Goal: Information Seeking & Learning: Learn about a topic

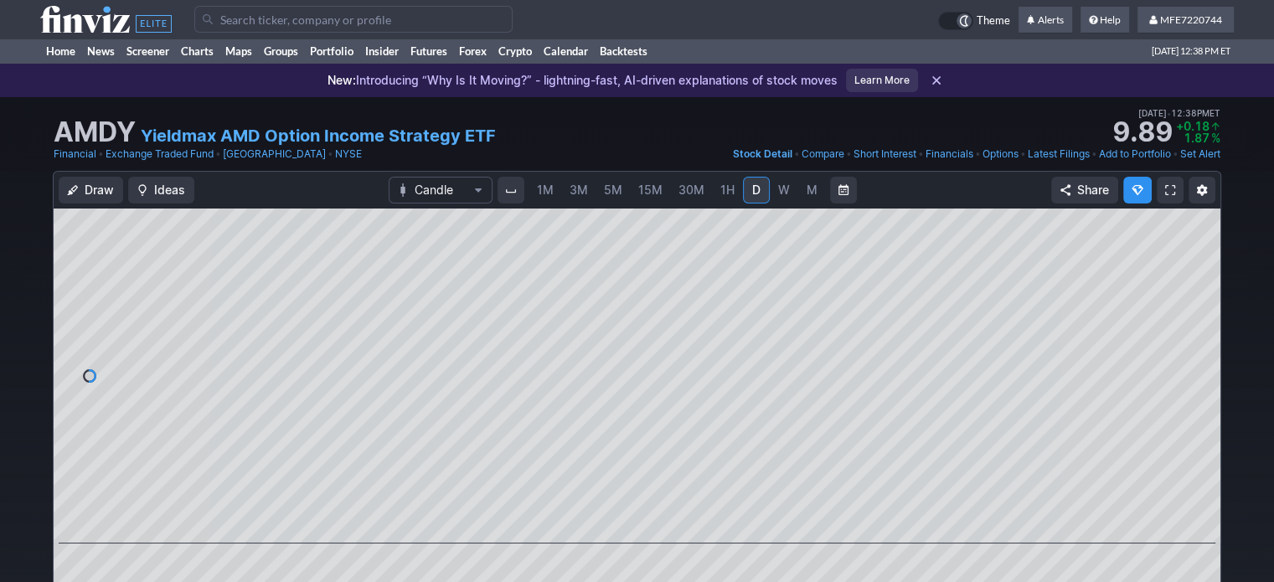
click at [613, 194] on span "5M" at bounding box center [613, 190] width 18 height 14
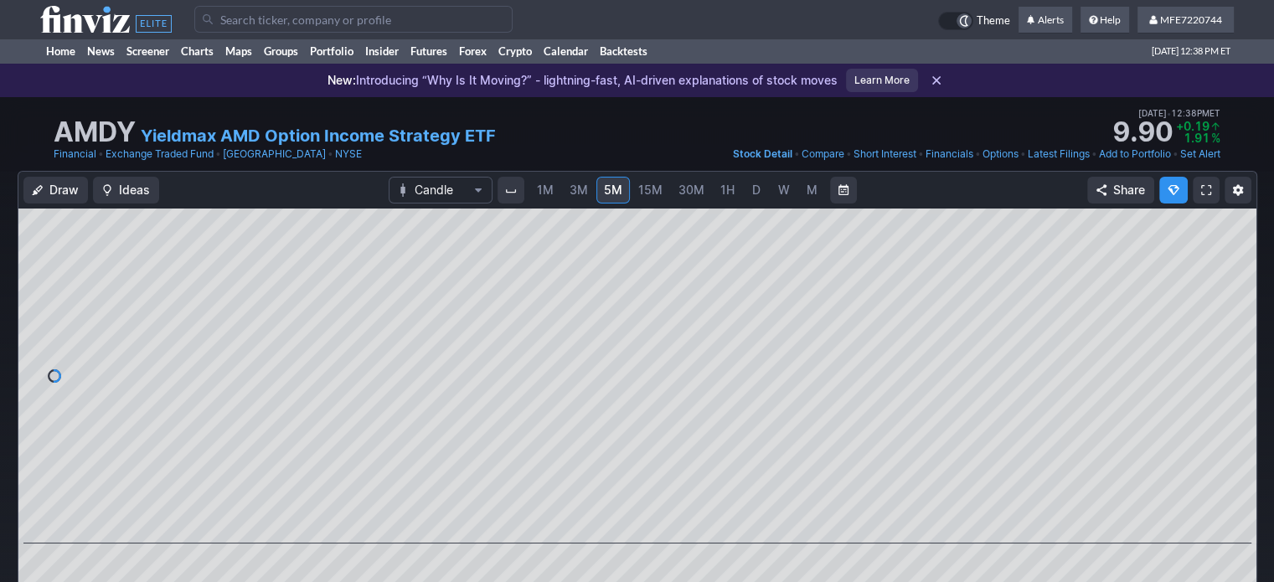
click at [751, 199] on link "D" at bounding box center [756, 190] width 27 height 27
